Goal: Book appointment/travel/reservation

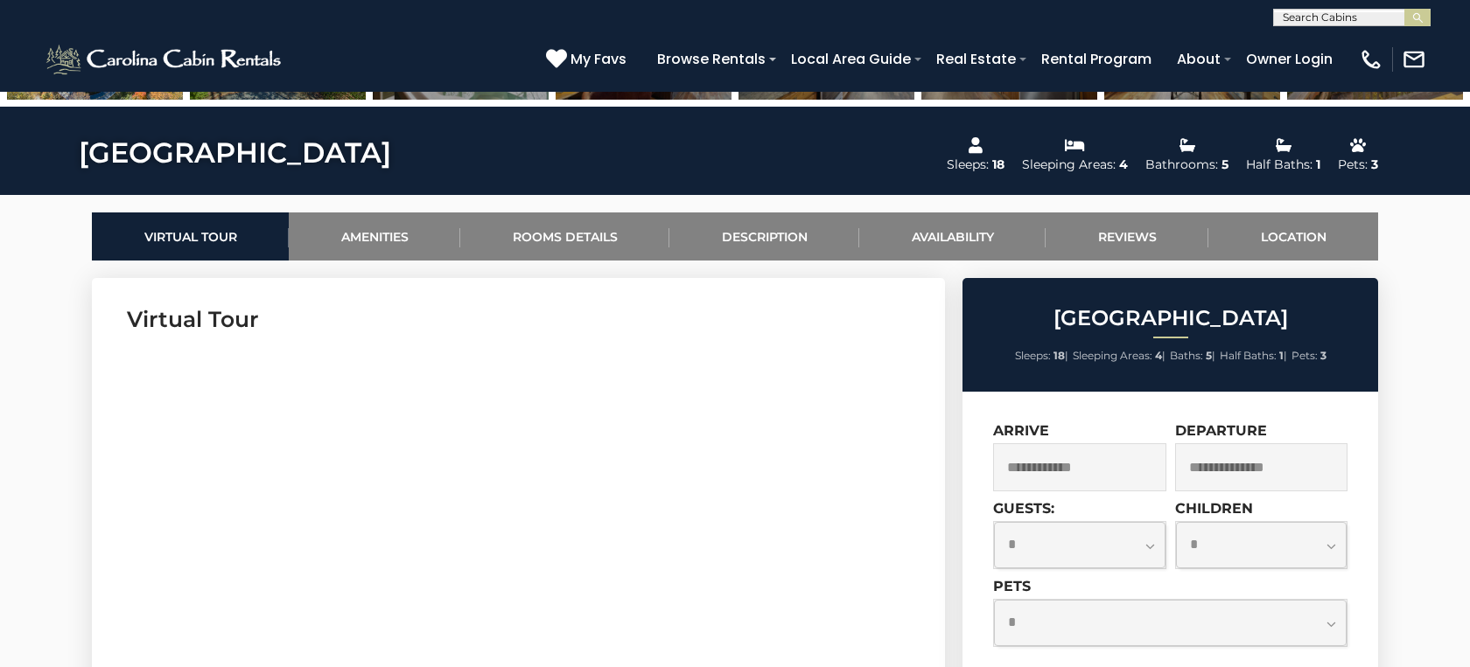
scroll to position [713, 0]
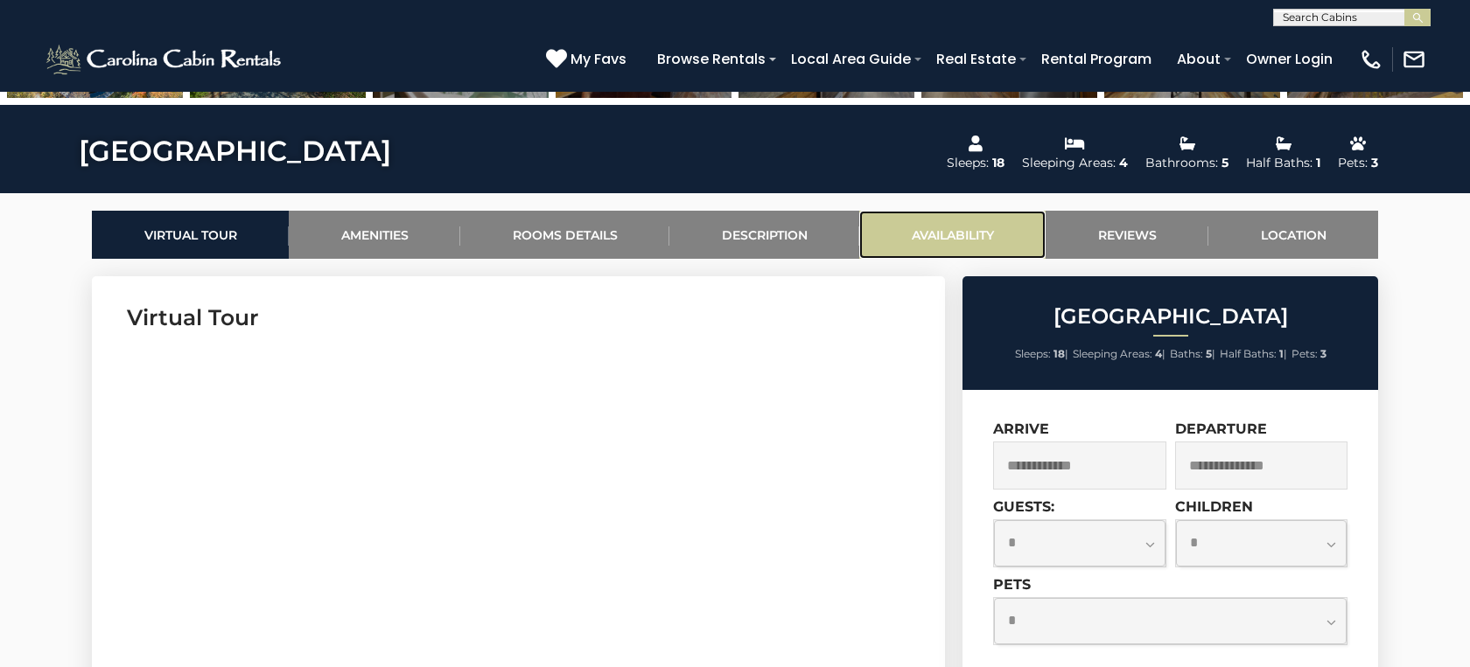
click at [982, 227] on link "Availability" at bounding box center [952, 235] width 186 height 48
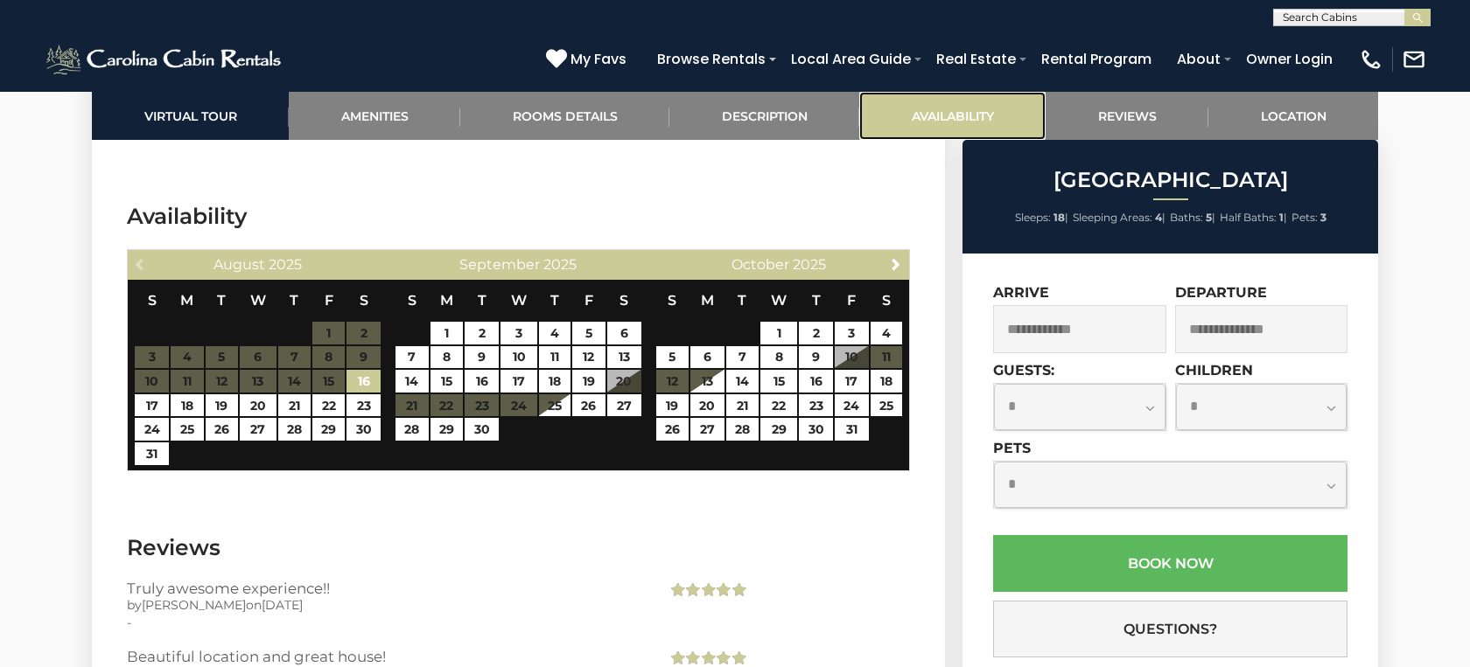
scroll to position [4574, 0]
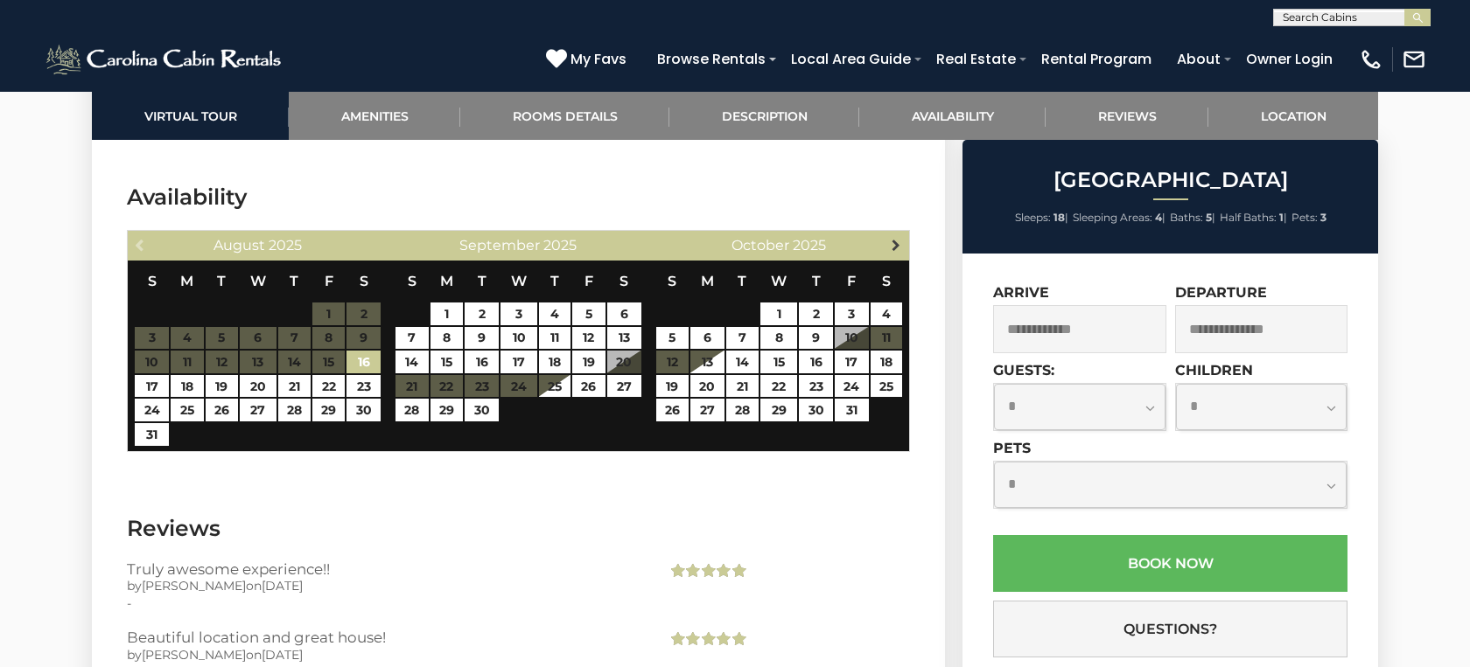
click at [890, 238] on span "Next" at bounding box center [896, 245] width 14 height 14
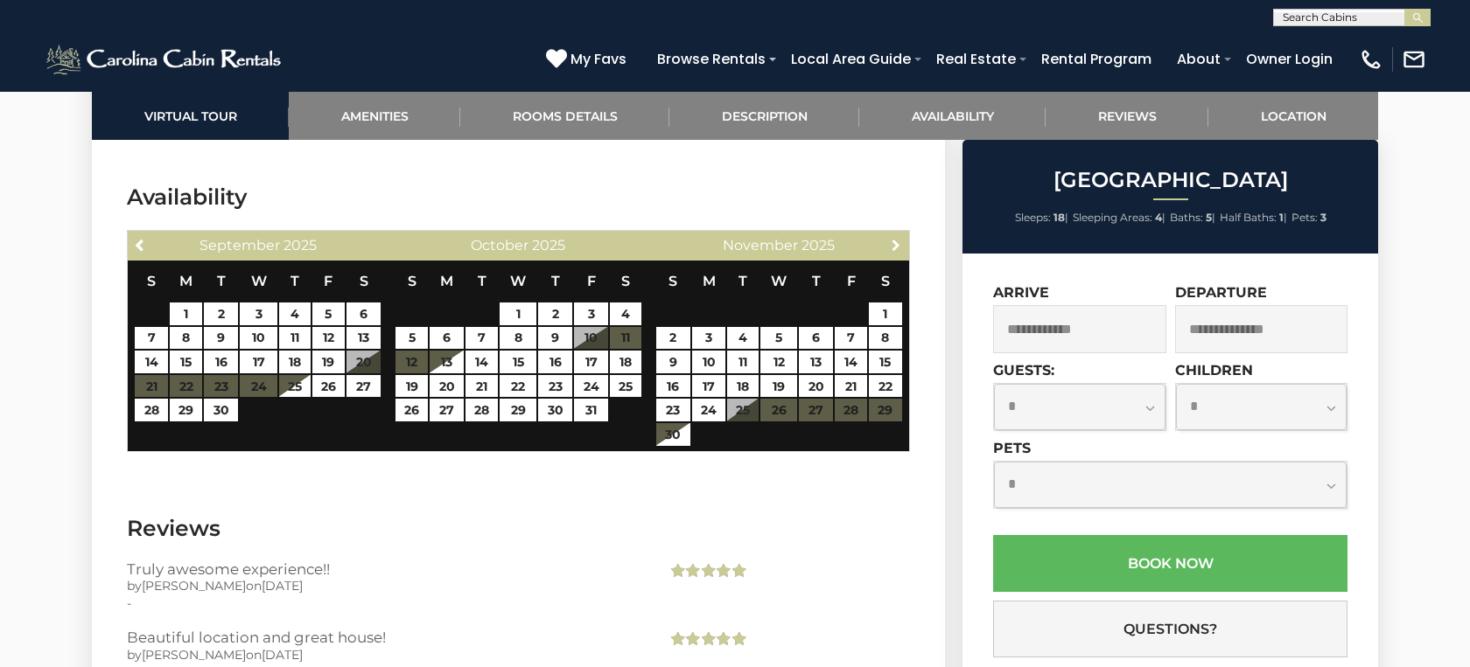
click at [890, 238] on span "Next" at bounding box center [896, 245] width 14 height 14
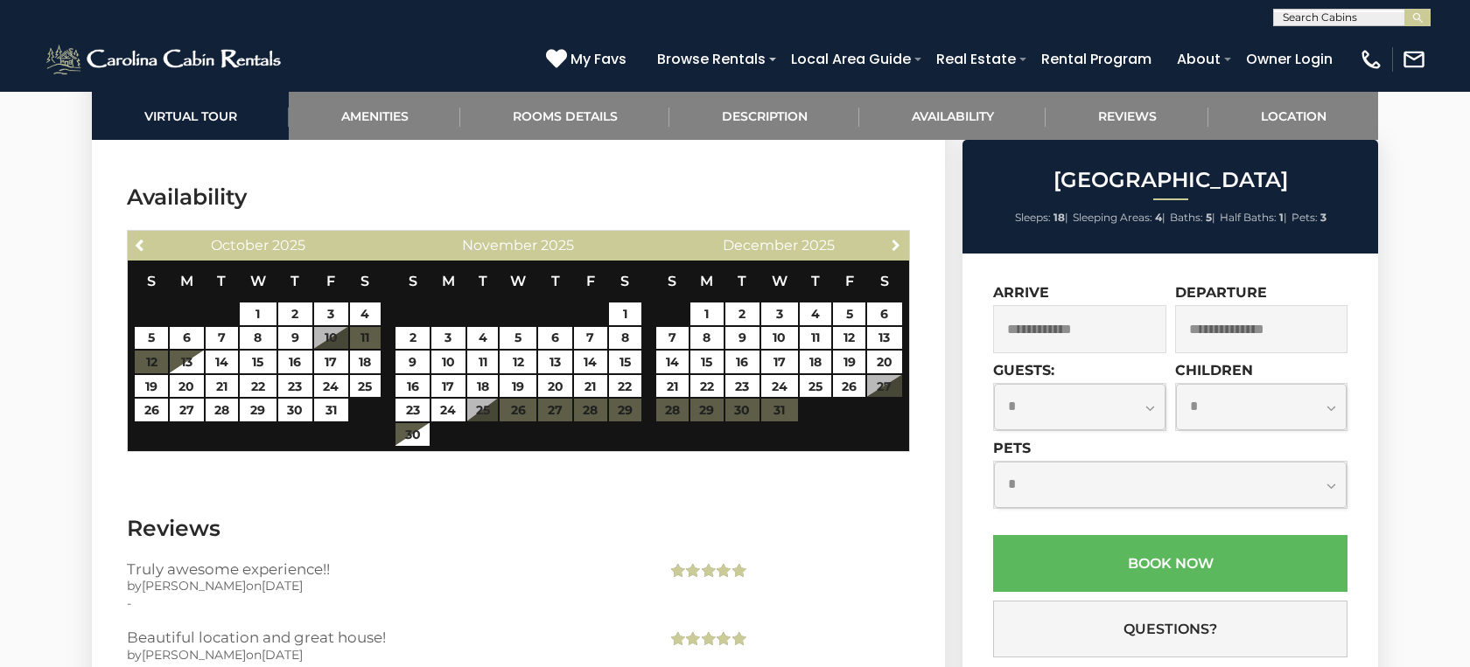
click at [890, 238] on span "Next" at bounding box center [896, 245] width 14 height 14
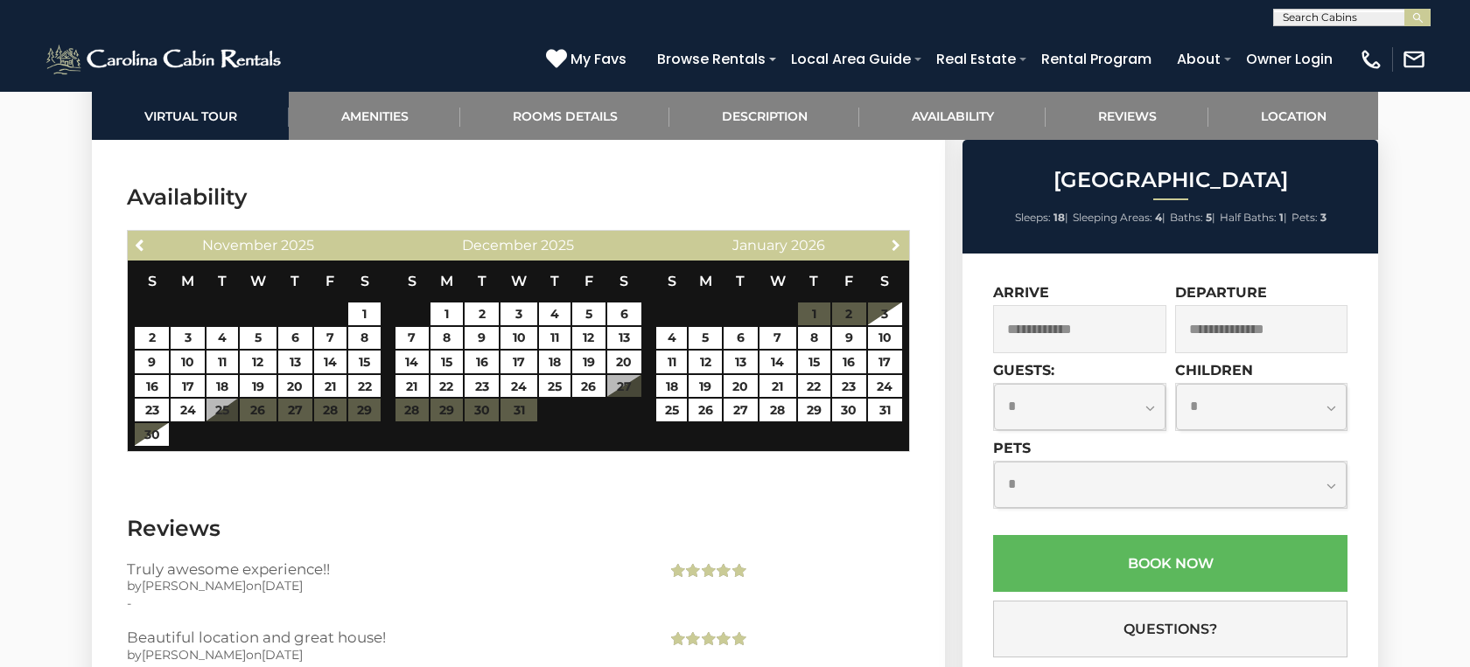
click at [890, 238] on span "Next" at bounding box center [896, 245] width 14 height 14
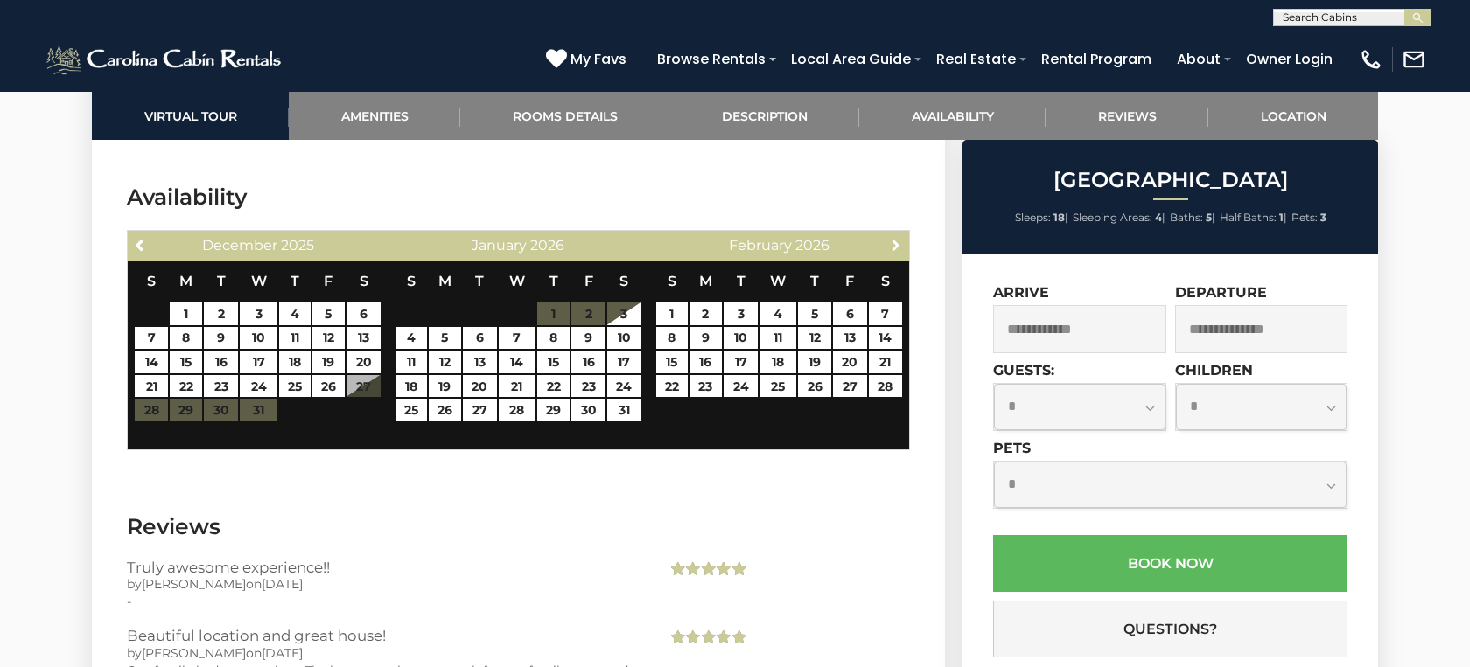
click at [890, 238] on span "Next" at bounding box center [896, 245] width 14 height 14
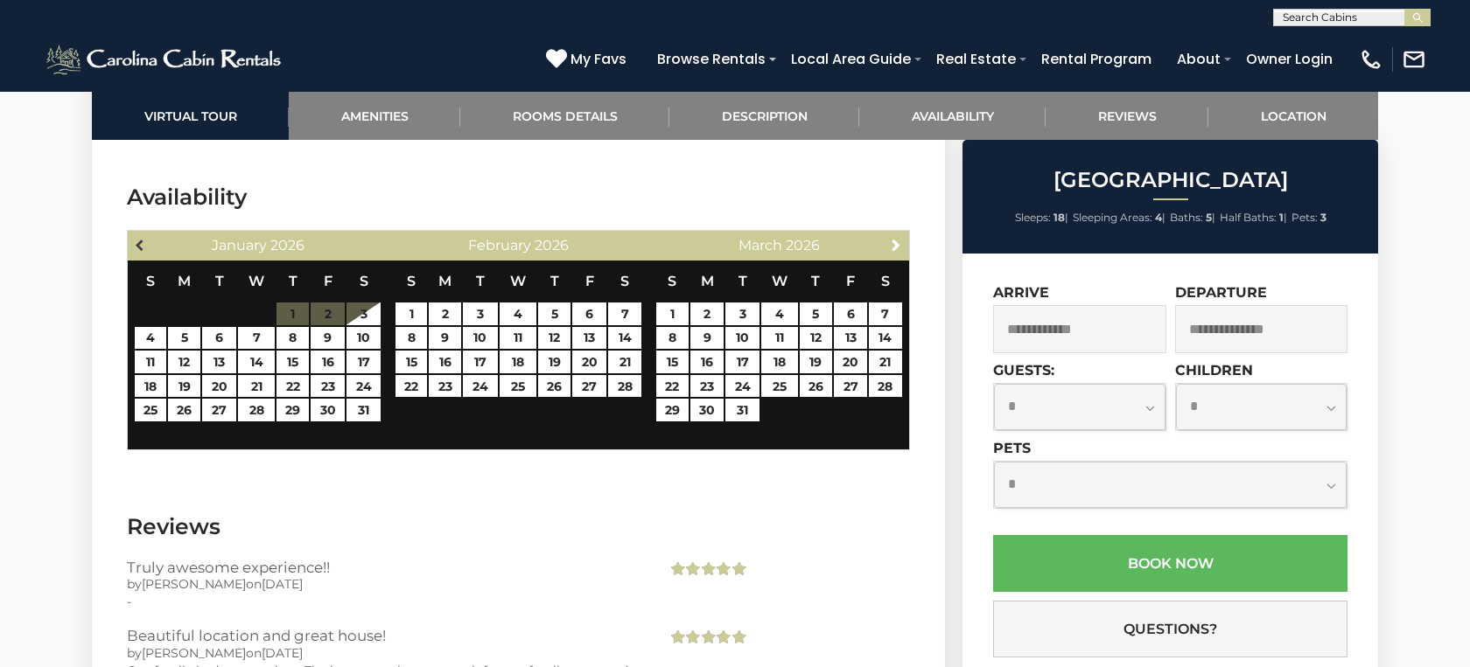
click at [138, 238] on span "Previous" at bounding box center [141, 245] width 14 height 14
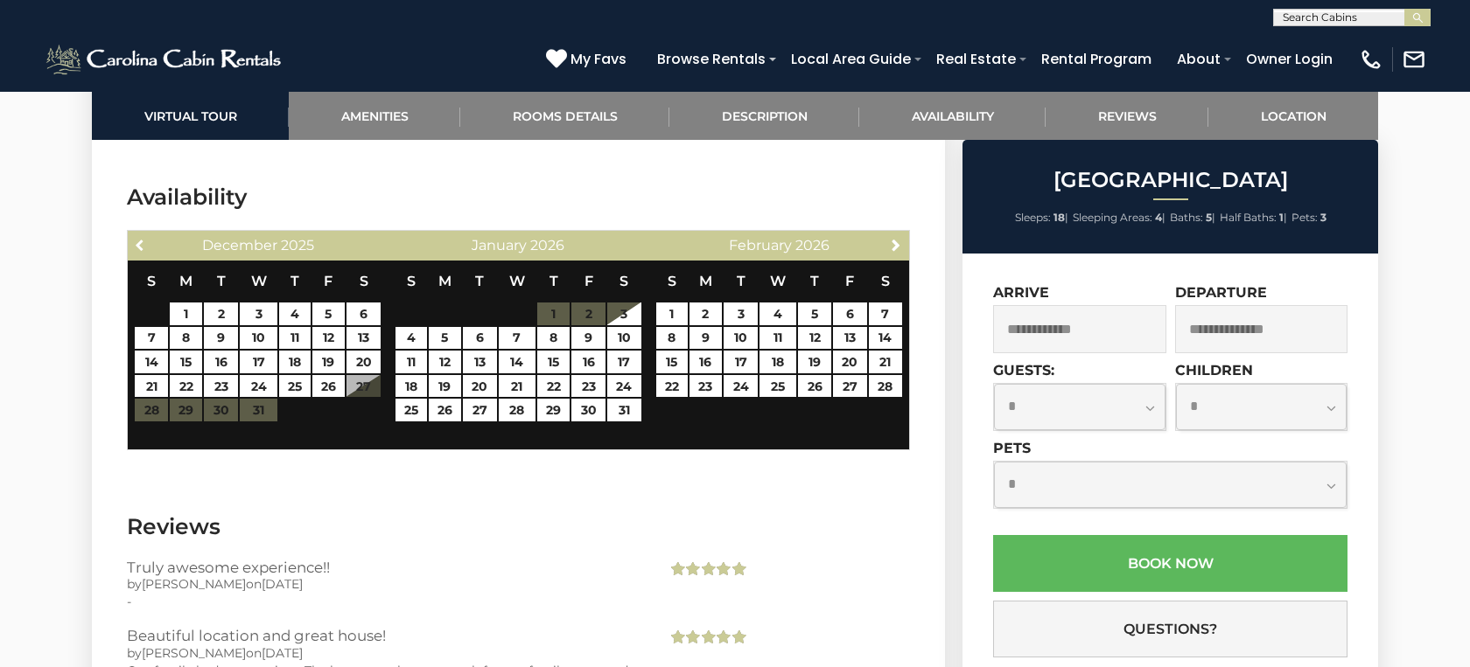
click at [138, 238] on span "Previous" at bounding box center [141, 245] width 14 height 14
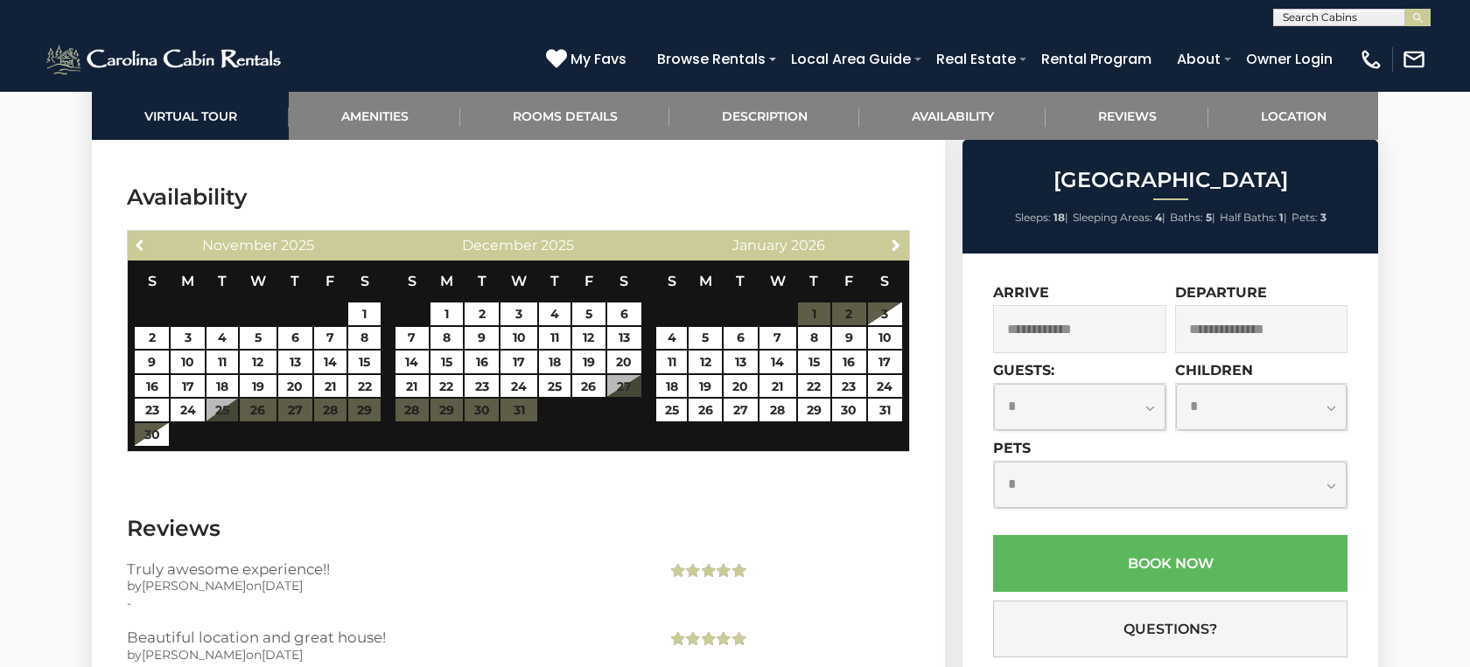
click at [138, 238] on span "Previous" at bounding box center [141, 245] width 14 height 14
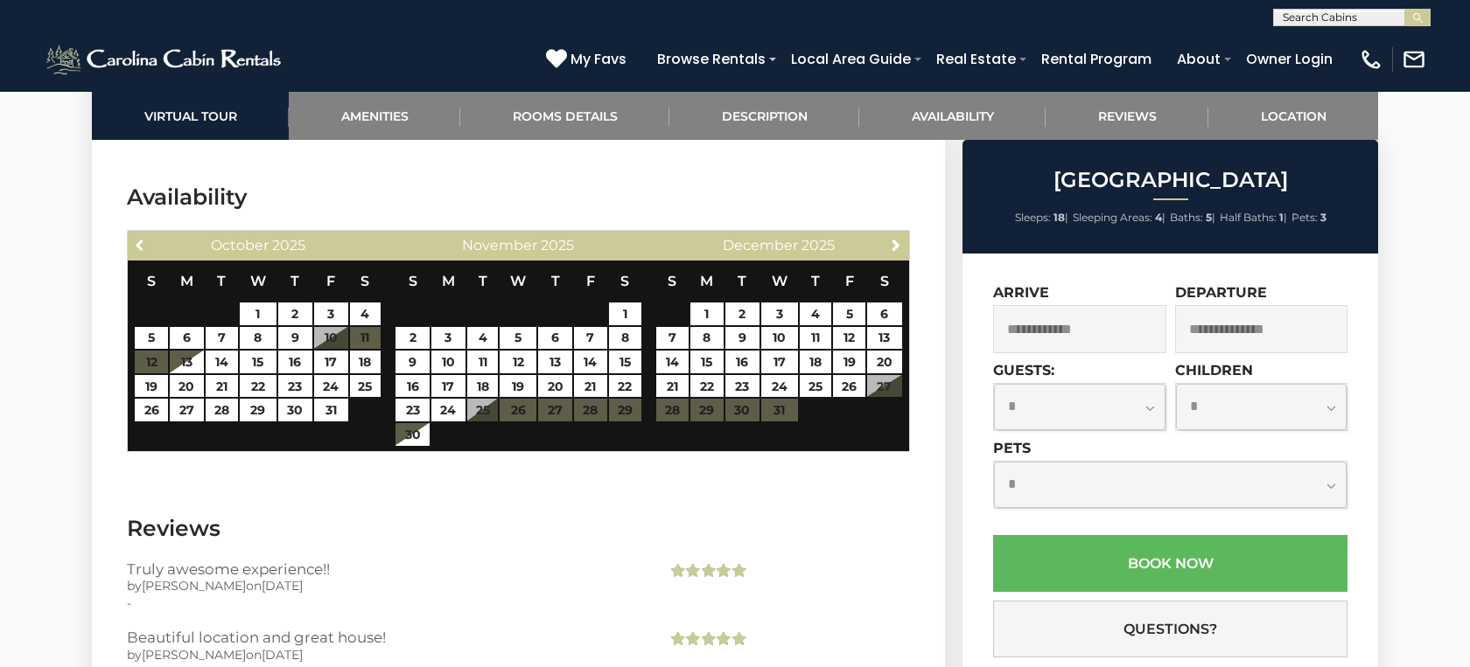
click at [138, 238] on span "Previous" at bounding box center [141, 245] width 14 height 14
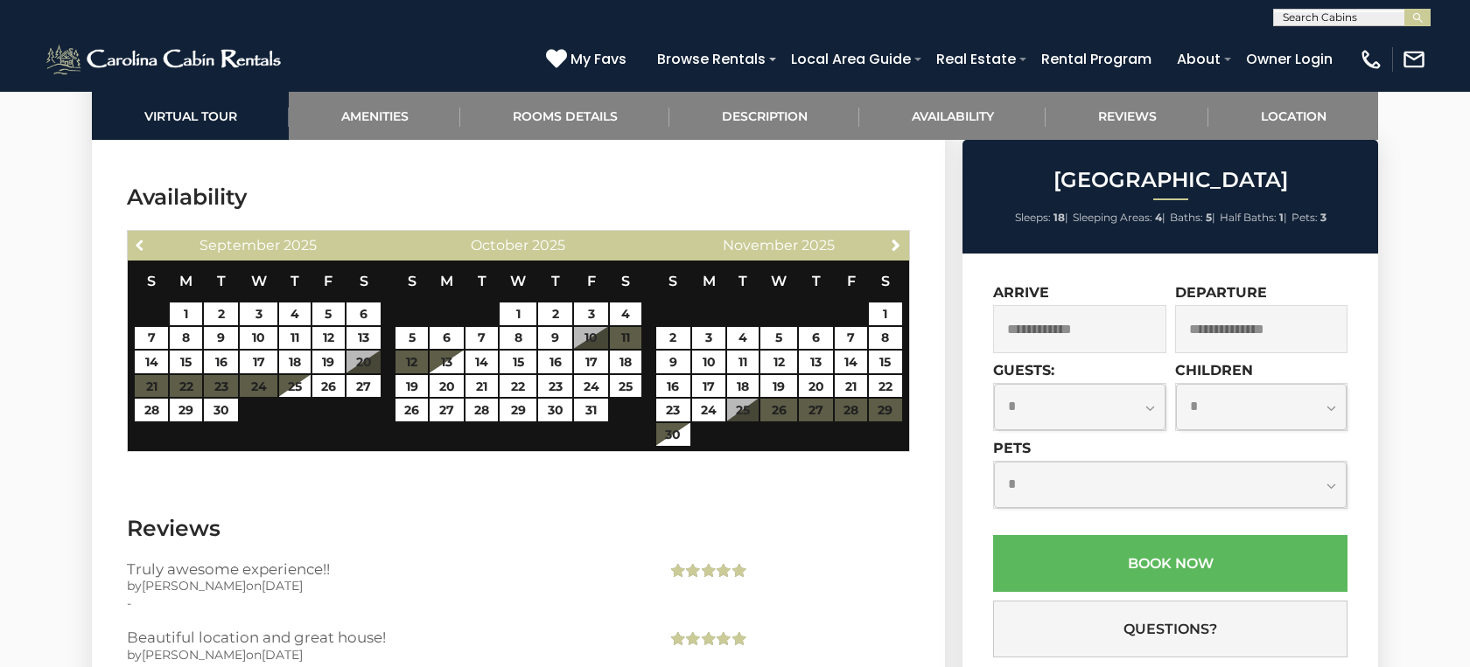
click at [138, 238] on span "Previous" at bounding box center [141, 245] width 14 height 14
